Goal: Transaction & Acquisition: Purchase product/service

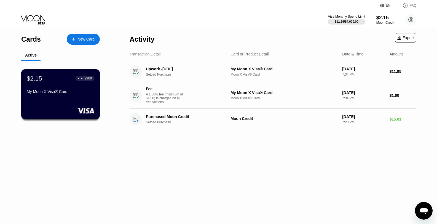
click at [73, 88] on div "$2.15 ● ● ● ● 2960 My Moon X Visa® Card" at bounding box center [60, 85] width 67 height 21
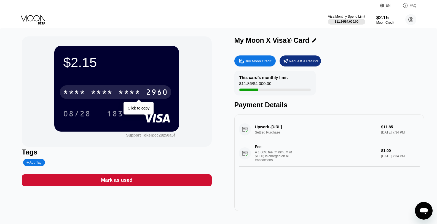
click at [100, 89] on div "* * * *" at bounding box center [102, 92] width 22 height 9
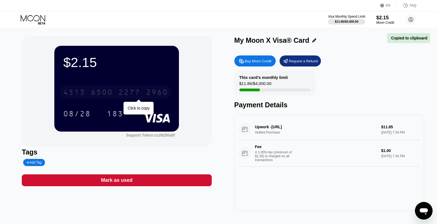
click at [99, 90] on div "6500" at bounding box center [102, 92] width 22 height 9
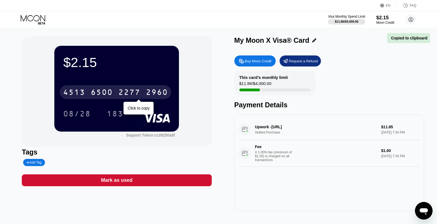
click at [99, 90] on div "6500" at bounding box center [102, 92] width 22 height 9
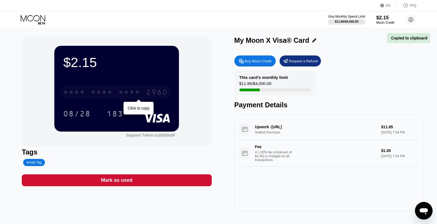
click at [99, 90] on div "* * * *" at bounding box center [102, 92] width 22 height 9
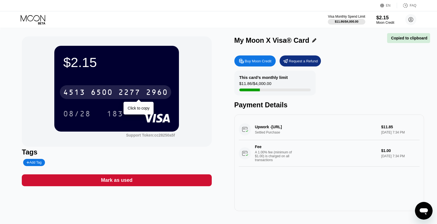
click at [99, 90] on div "6500" at bounding box center [102, 92] width 22 height 9
click at [99, 90] on div "* * * *" at bounding box center [102, 92] width 22 height 9
click at [99, 90] on div "6500" at bounding box center [102, 92] width 22 height 9
click at [99, 90] on div "* * * *" at bounding box center [102, 92] width 22 height 9
click at [99, 90] on div "6500" at bounding box center [102, 92] width 22 height 9
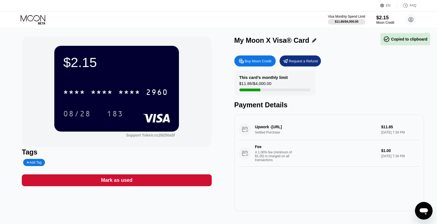
click at [251, 64] on div "Buy Moon Credit" at bounding box center [254, 60] width 41 height 11
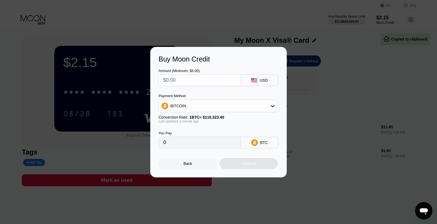
click at [213, 78] on input "text" at bounding box center [199, 80] width 73 height 11
click at [218, 105] on div "BITCOIN" at bounding box center [218, 105] width 119 height 11
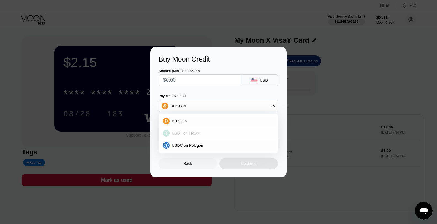
click at [200, 132] on div "USDT on TRON" at bounding box center [221, 133] width 104 height 4
type input "0.00"
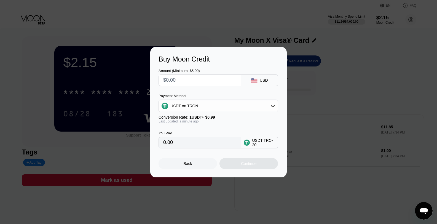
click at [212, 143] on input "0.00" at bounding box center [199, 142] width 73 height 11
drag, startPoint x: 171, startPoint y: 78, endPoint x: 191, endPoint y: 81, distance: 19.4
click at [171, 78] on input "text" at bounding box center [199, 80] width 73 height 11
type input "$2"
type input "2.02"
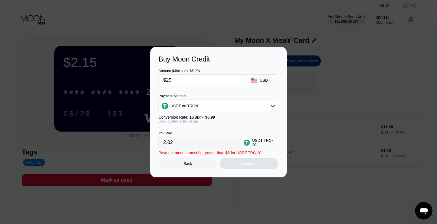
type input "$290"
type input "292.93"
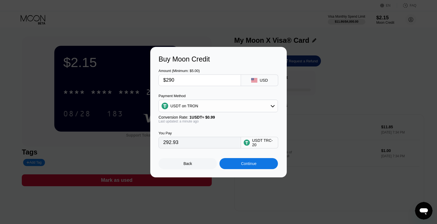
drag, startPoint x: 185, startPoint y: 80, endPoint x: 132, endPoint y: 82, distance: 52.6
click at [131, 82] on div "Buy Moon Credit Amount (Minimum: $5.00) $290 USD Payment Method USDT on TRON Co…" at bounding box center [218, 112] width 437 height 130
type input "$2"
type input "2.02"
type input "$20"
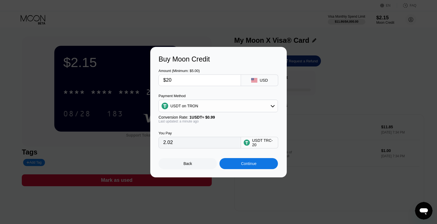
type input "20.20"
type input "$20"
click at [247, 164] on div "Continue" at bounding box center [248, 163] width 15 height 4
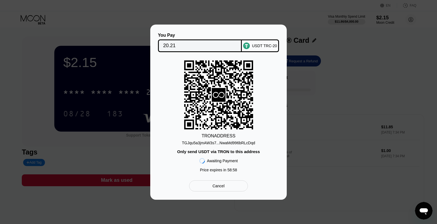
click at [231, 142] on div "TGJqu5a3jmAW3s7...NwaMd996bRLcDqd" at bounding box center [218, 142] width 73 height 4
drag, startPoint x: 231, startPoint y: 142, endPoint x: 318, endPoint y: 142, distance: 86.8
click at [231, 142] on div "TGJqu5a3jmAW3s7...NwaMd996bRLcDqd" at bounding box center [218, 142] width 73 height 4
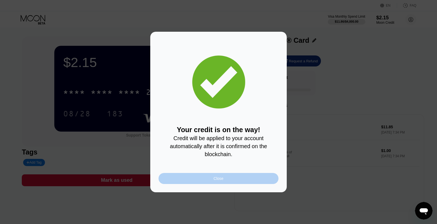
click at [246, 180] on div "Close" at bounding box center [218, 178] width 120 height 11
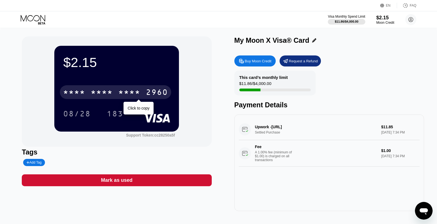
click at [102, 89] on div "* * * *" at bounding box center [102, 92] width 22 height 9
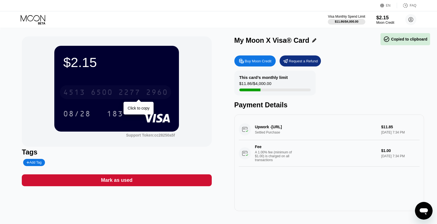
click at [102, 89] on div "6500" at bounding box center [102, 92] width 22 height 9
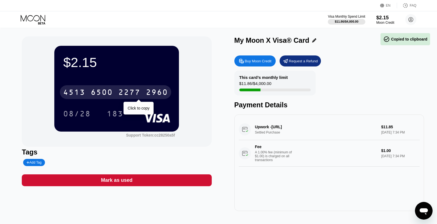
click at [102, 89] on div "6500" at bounding box center [102, 92] width 22 height 9
click at [102, 89] on div "* * * *" at bounding box center [102, 92] width 22 height 9
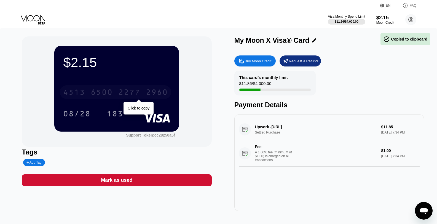
click at [102, 89] on div "6500" at bounding box center [102, 92] width 22 height 9
click at [102, 89] on div "* * * *" at bounding box center [102, 92] width 22 height 9
click at [146, 89] on div "2960" at bounding box center [157, 92] width 22 height 9
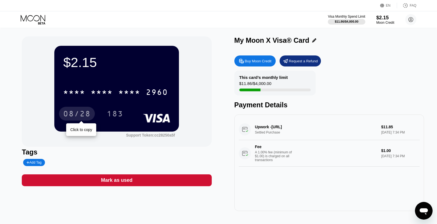
click at [78, 114] on div "08/28" at bounding box center [77, 114] width 28 height 9
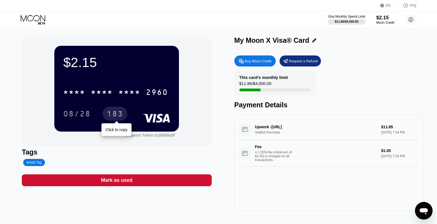
click at [120, 113] on div "183" at bounding box center [115, 114] width 17 height 9
